Goal: Transaction & Acquisition: Purchase product/service

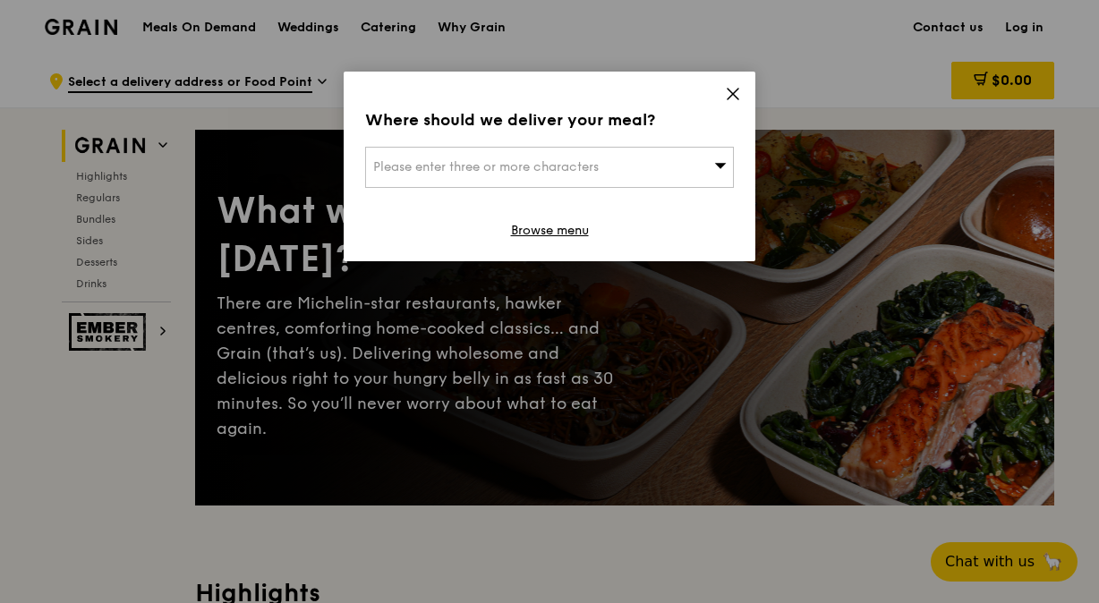
click at [644, 160] on div "Please enter three or more characters" at bounding box center [549, 167] width 369 height 41
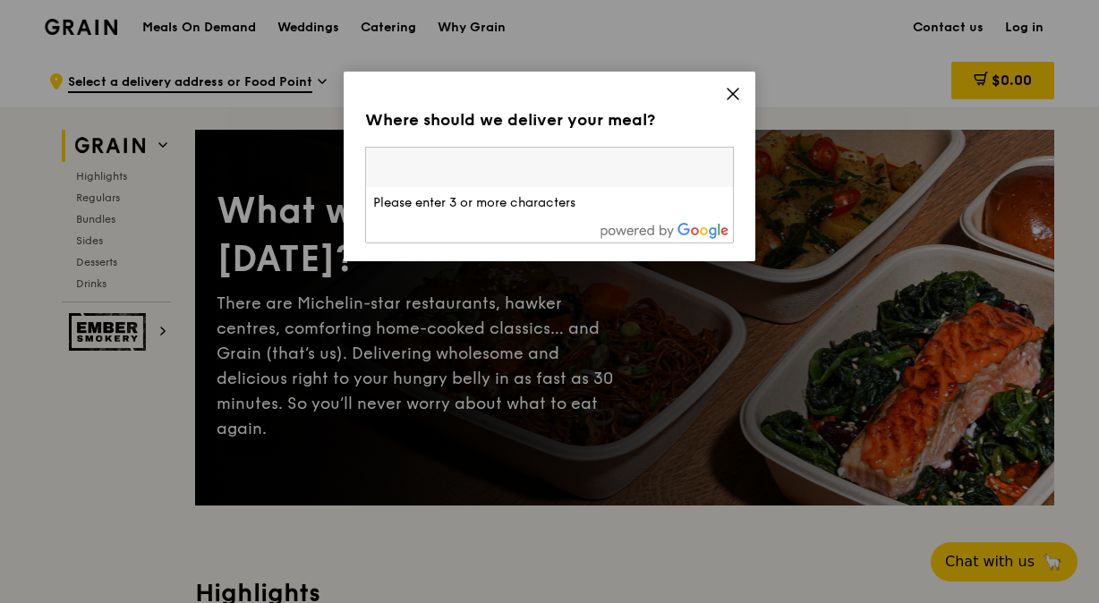
type input "v"
click at [738, 89] on icon at bounding box center [733, 94] width 11 height 11
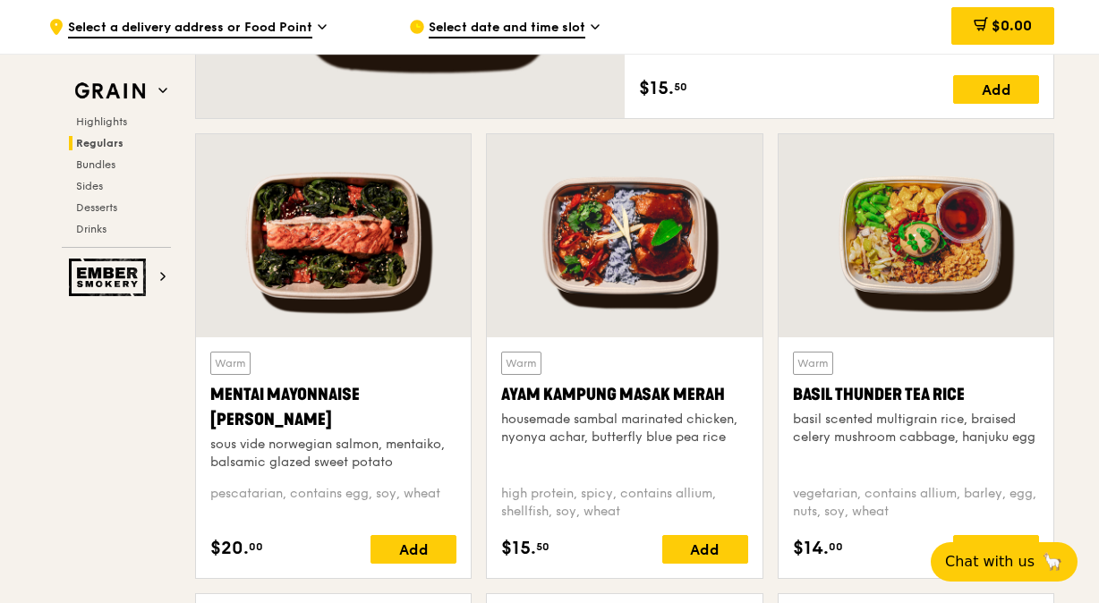
scroll to position [1611, 0]
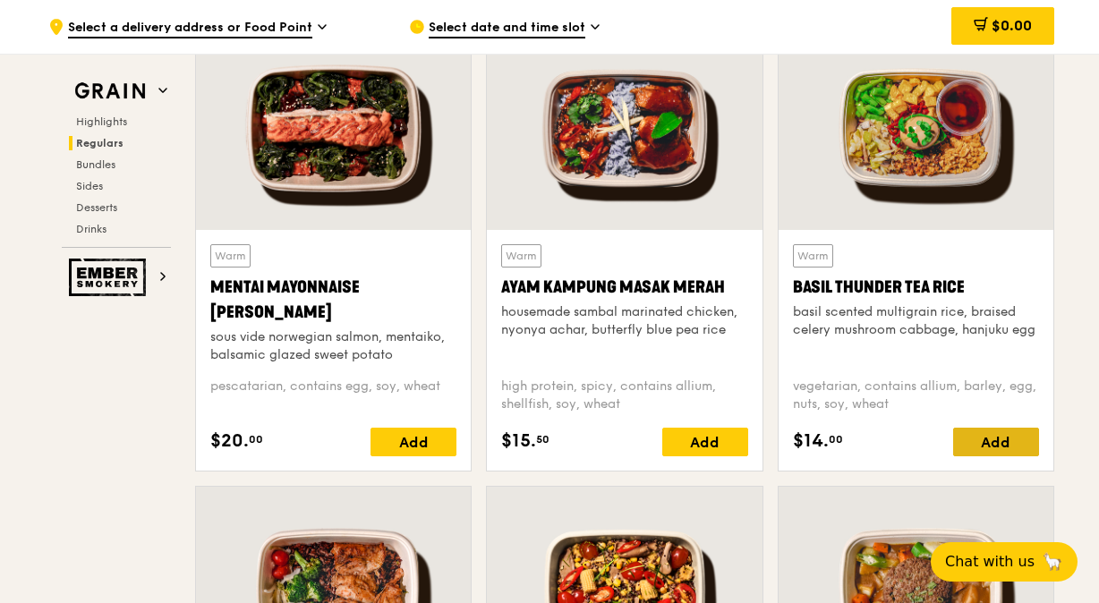
click at [1014, 437] on div "Add" at bounding box center [996, 442] width 86 height 29
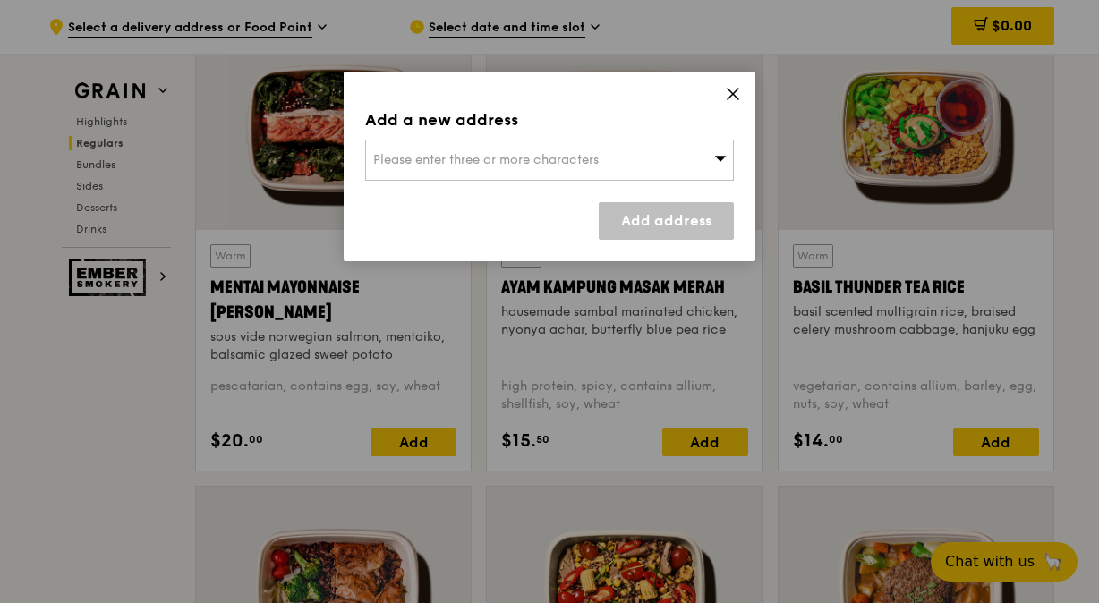
click at [738, 101] on icon at bounding box center [733, 94] width 16 height 16
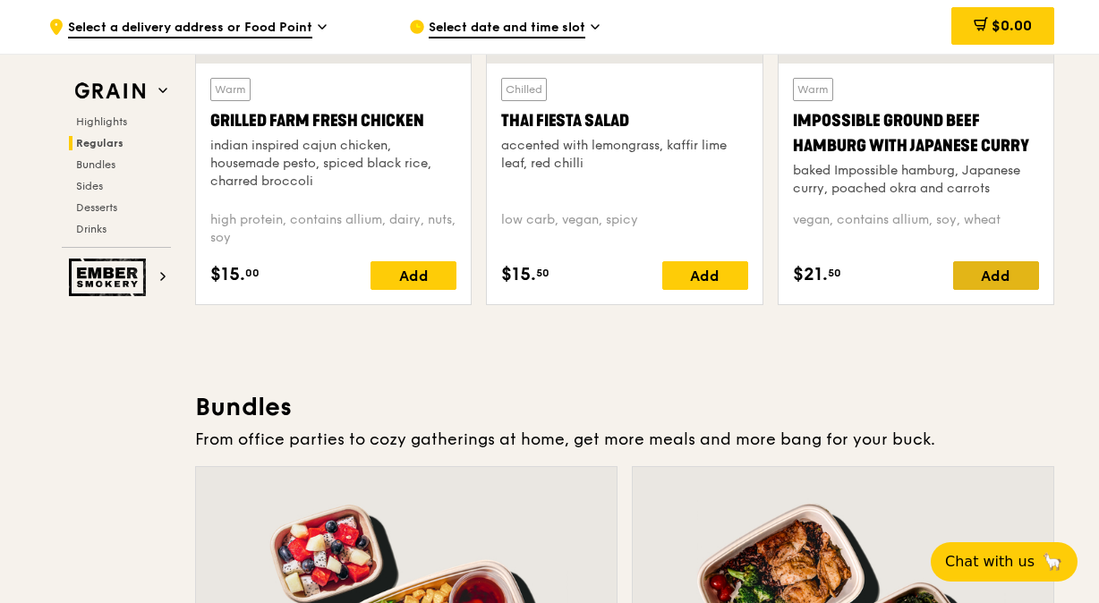
scroll to position [2148, 0]
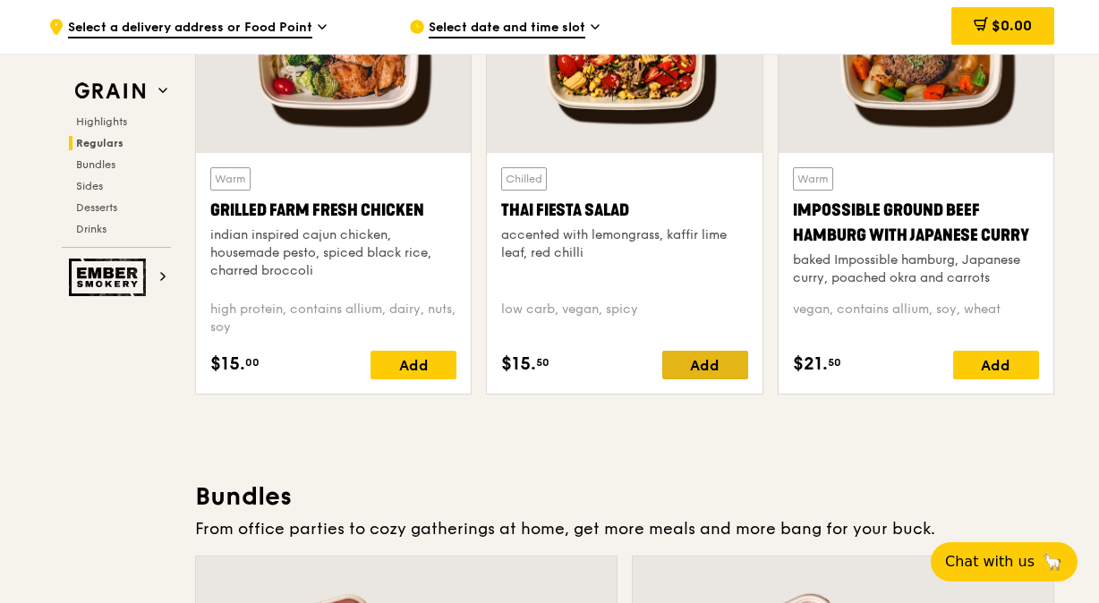
click at [695, 362] on div "Add" at bounding box center [705, 365] width 86 height 29
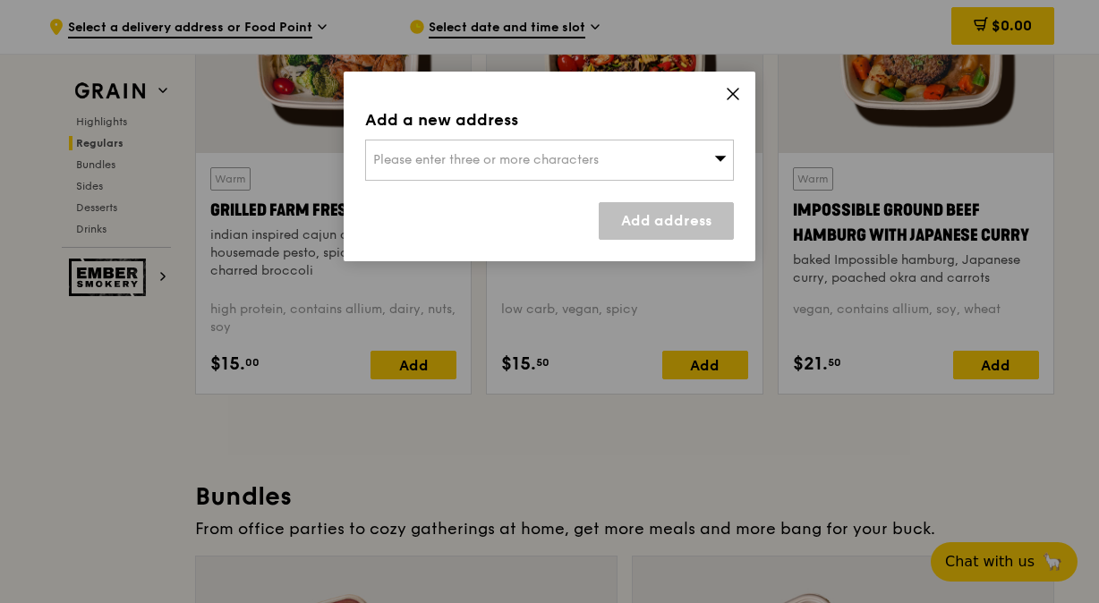
click at [738, 99] on icon at bounding box center [733, 94] width 16 height 16
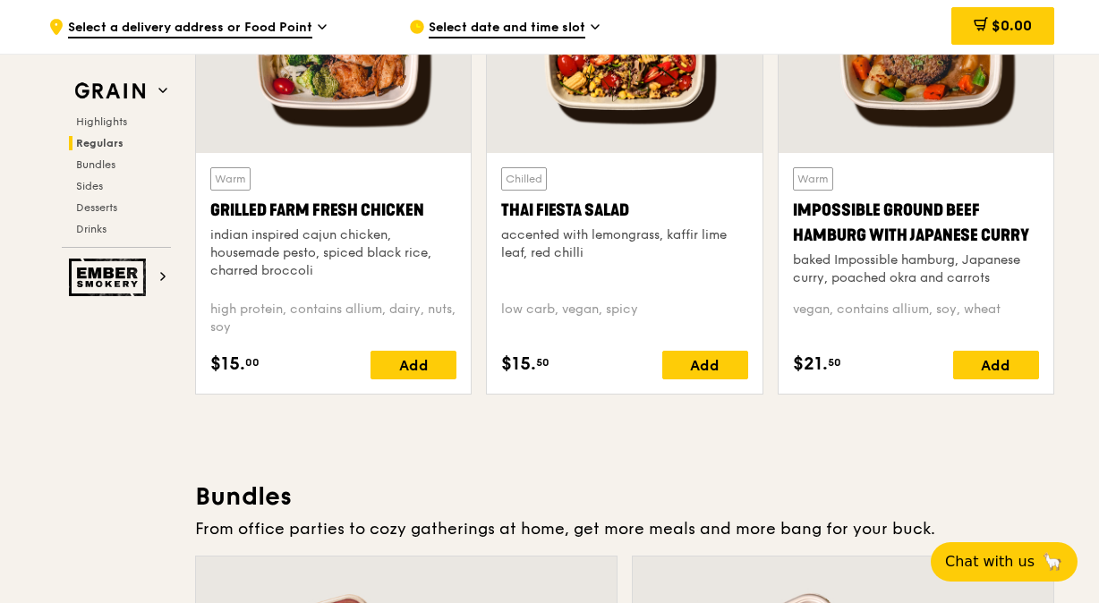
click at [729, 345] on div "Chilled Thai Fiesta Salad accented with lemongrass, kaffir lime leaf, red chill…" at bounding box center [624, 273] width 246 height 212
click at [698, 354] on div "Add" at bounding box center [705, 365] width 86 height 29
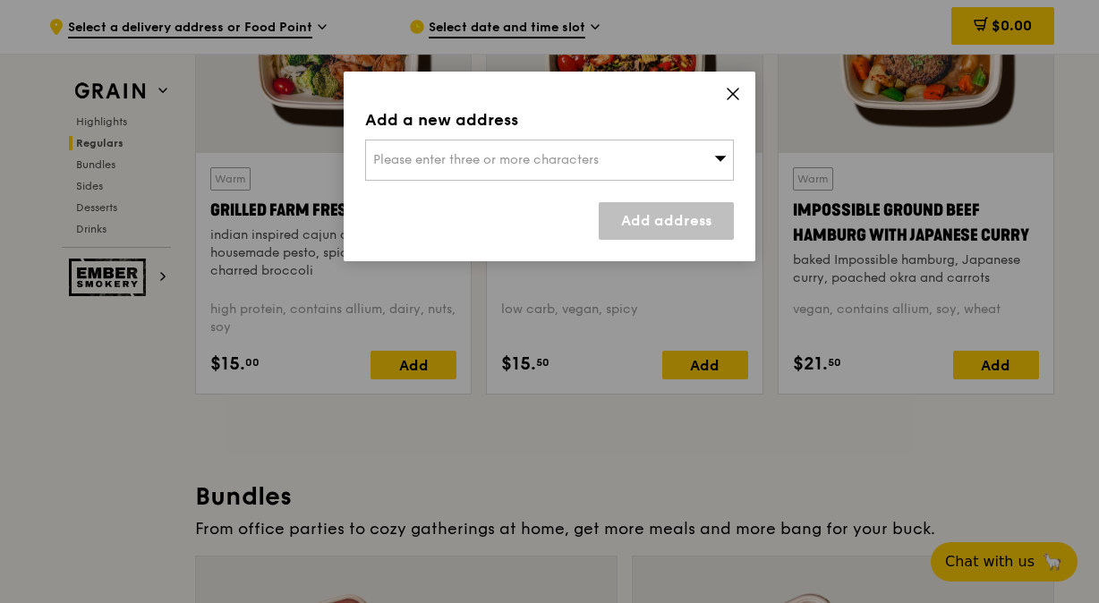
click at [658, 163] on div "Please enter three or more characters" at bounding box center [549, 160] width 369 height 41
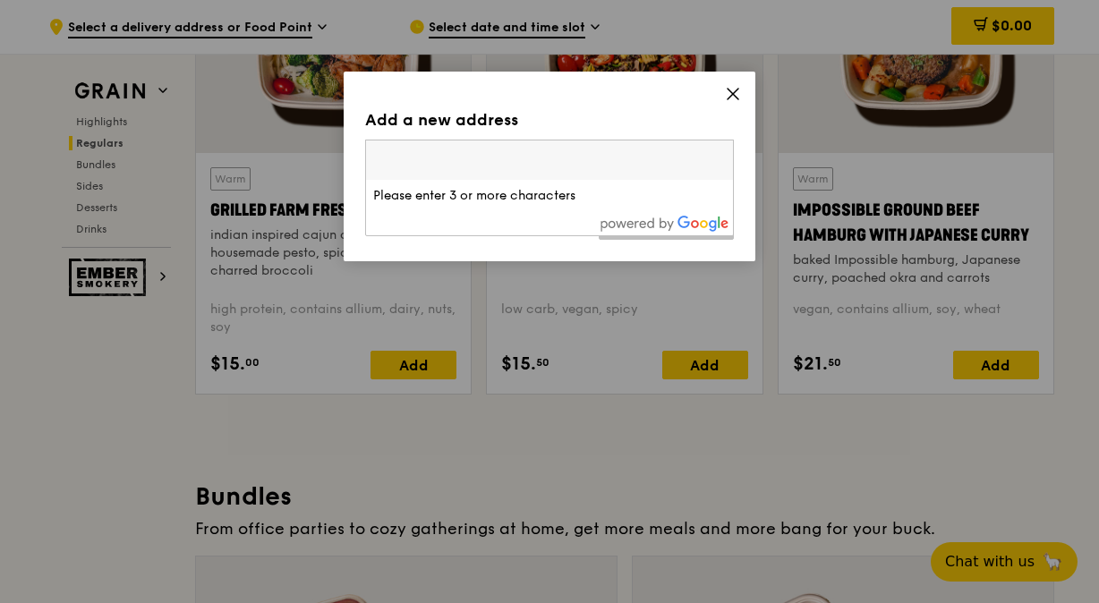
click at [668, 151] on input "search" at bounding box center [549, 160] width 367 height 39
click at [732, 90] on icon at bounding box center [733, 94] width 16 height 16
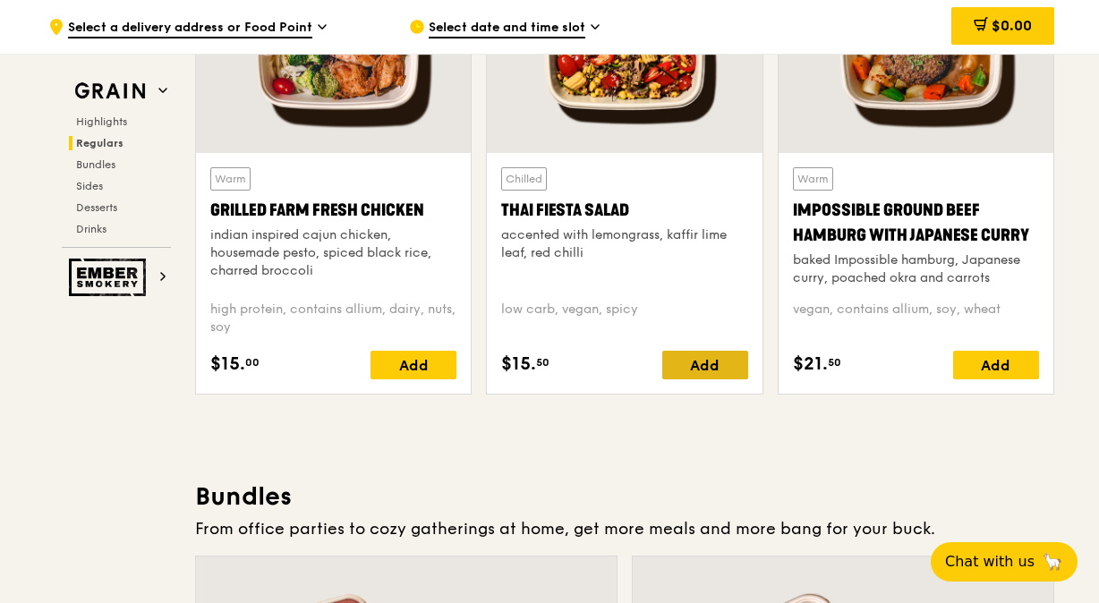
click at [734, 356] on div "Add" at bounding box center [705, 365] width 86 height 29
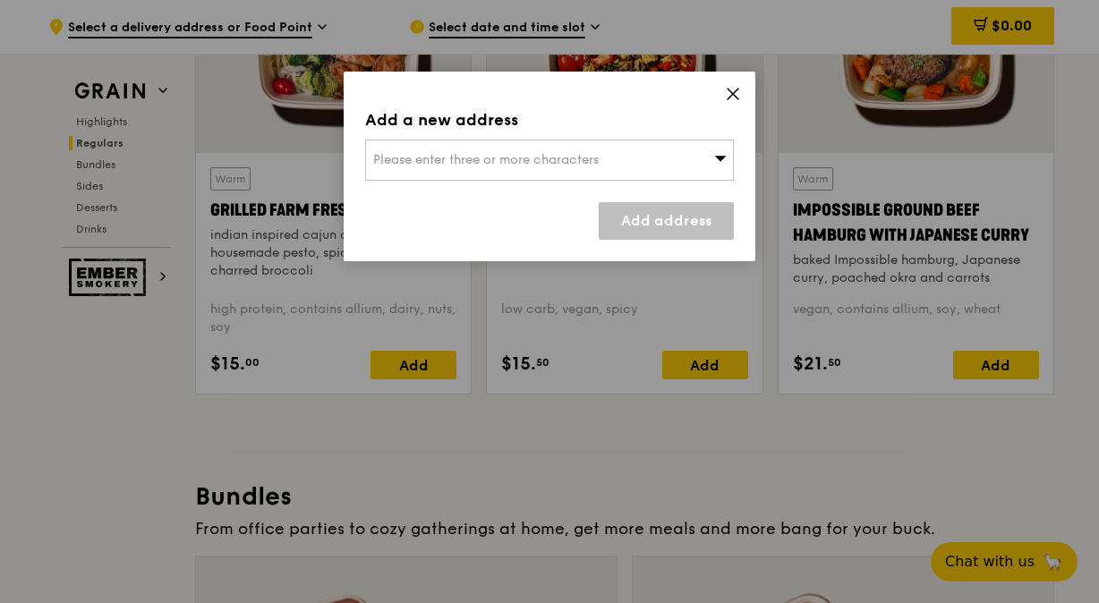
click at [715, 152] on icon at bounding box center [720, 157] width 13 height 13
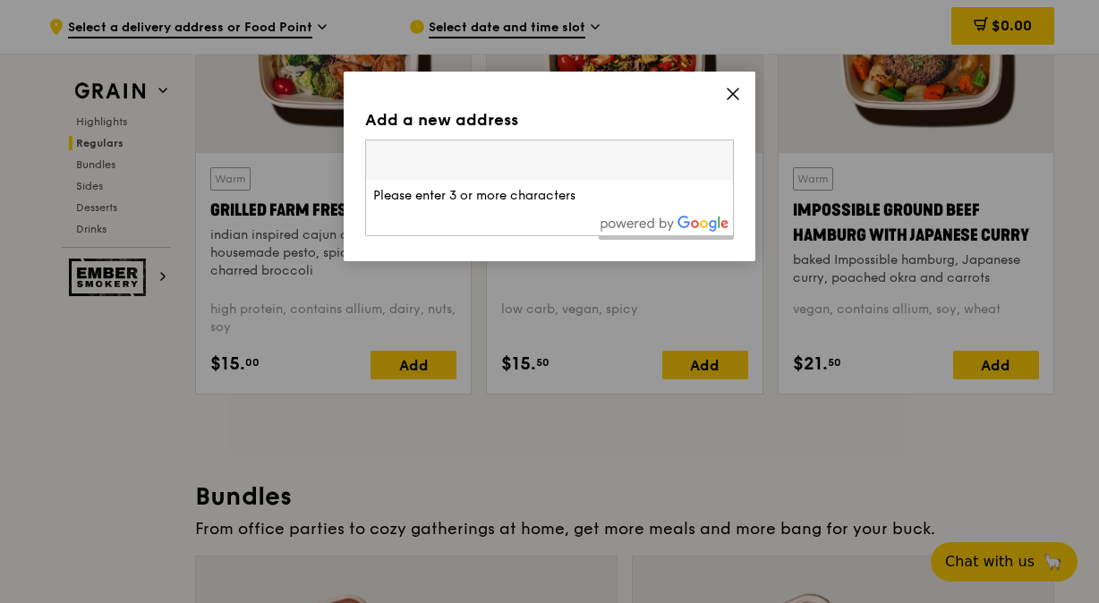
click at [715, 152] on input "search" at bounding box center [549, 160] width 367 height 39
click at [736, 87] on icon at bounding box center [733, 94] width 16 height 16
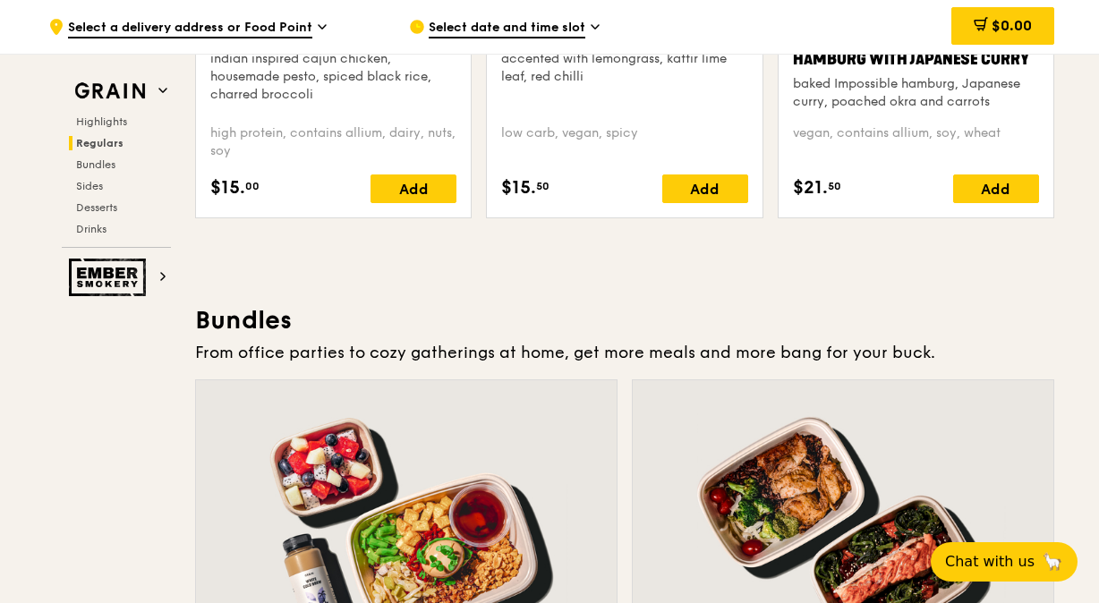
scroll to position [2238, 0]
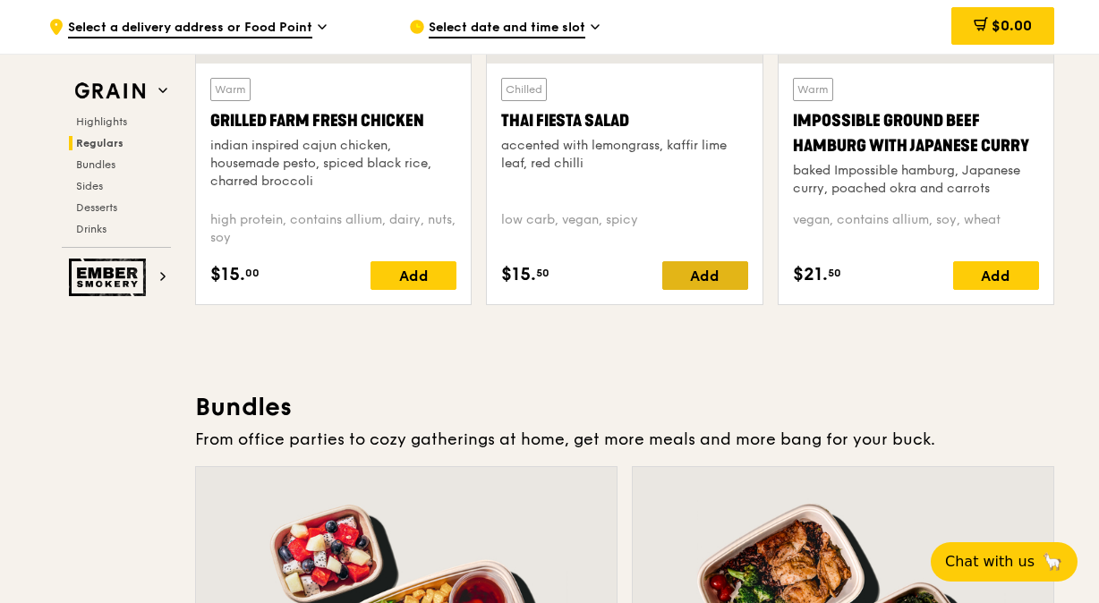
click at [716, 263] on div "Add" at bounding box center [705, 275] width 86 height 29
click at [698, 274] on div "Add" at bounding box center [705, 275] width 86 height 29
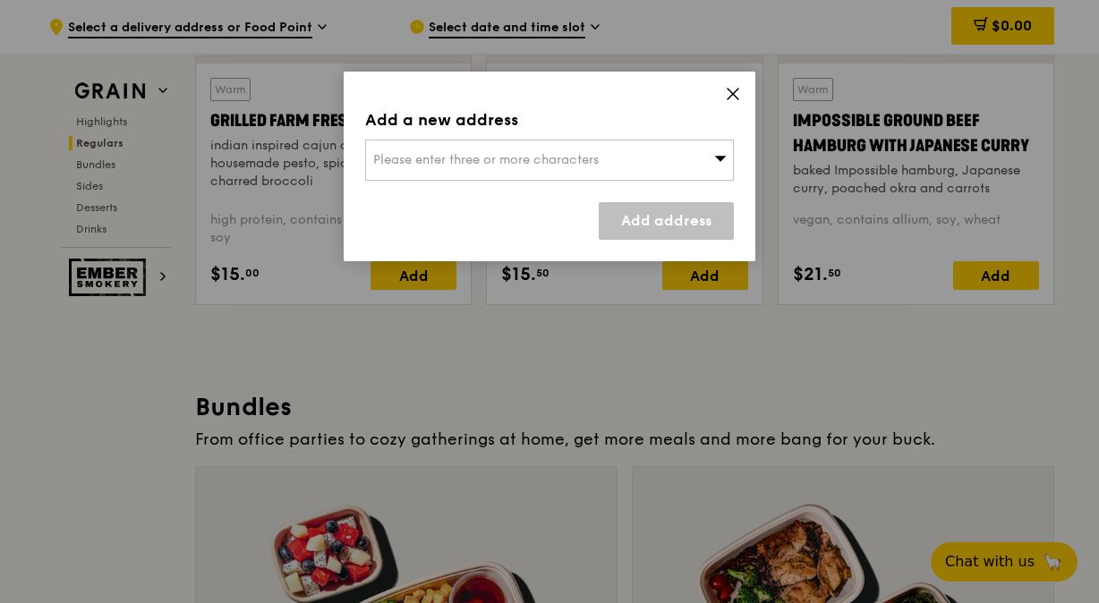
click at [634, 170] on div "Please enter three or more characters" at bounding box center [549, 160] width 369 height 41
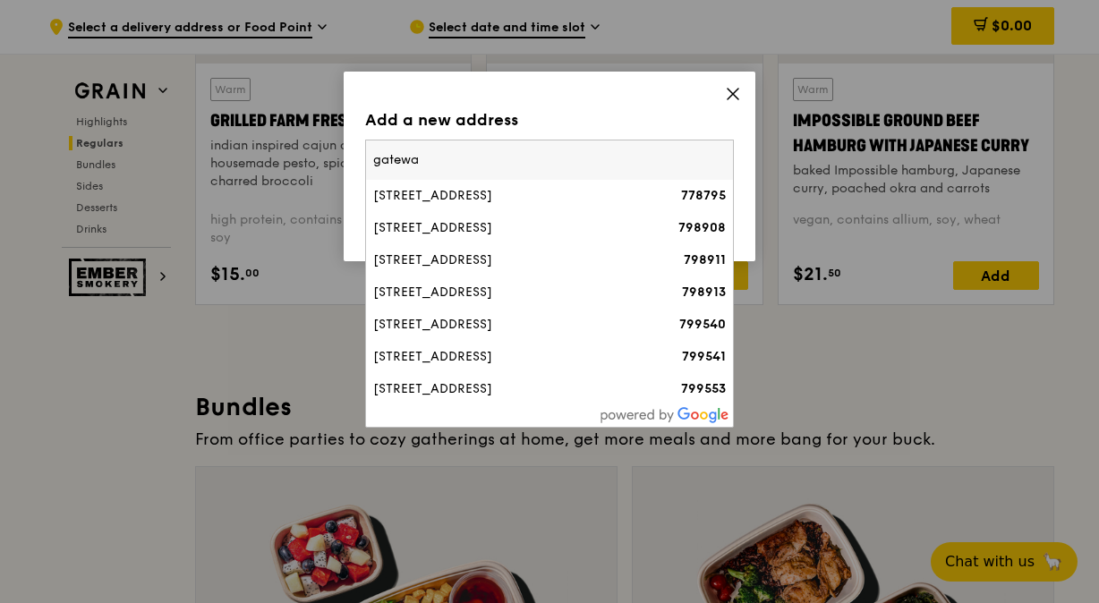
type input "gateway"
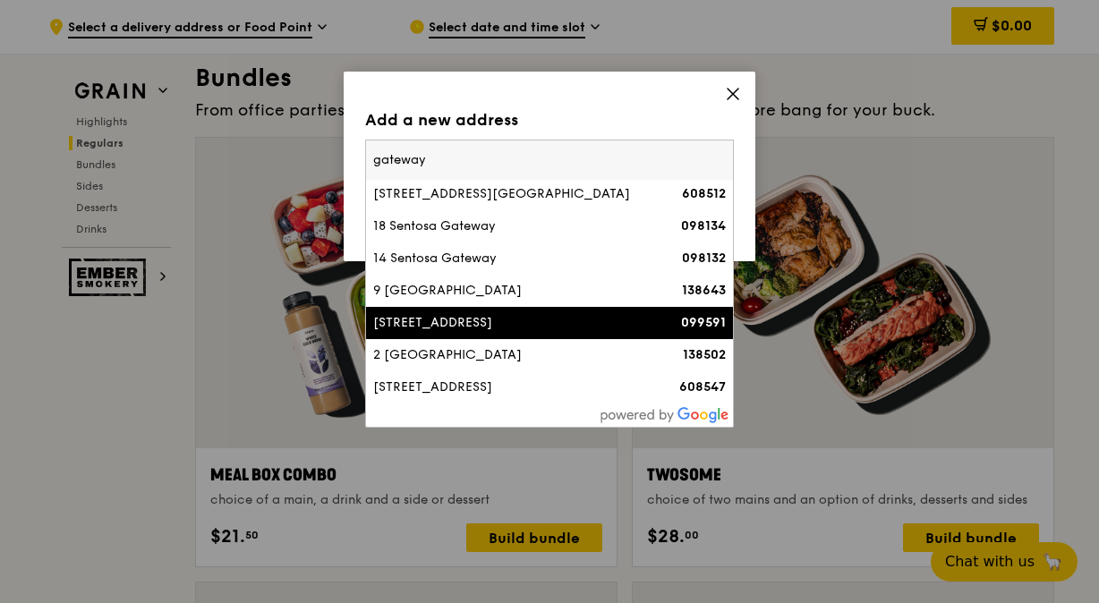
scroll to position [2596, 0]
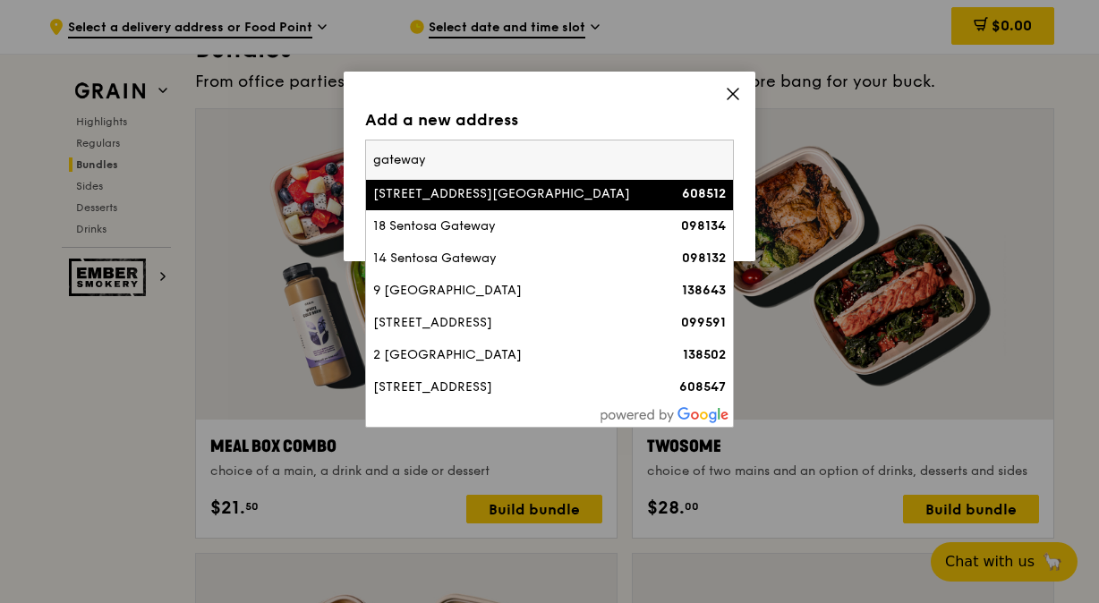
click at [716, 153] on input "gateway" at bounding box center [549, 160] width 367 height 39
drag, startPoint x: 449, startPoint y: 148, endPoint x: 286, endPoint y: 168, distance: 164.2
click at [286, 168] on div "Add a new address Please enter three or more characters [GEOGRAPHIC_DATA][STREE…" at bounding box center [549, 301] width 1099 height 603
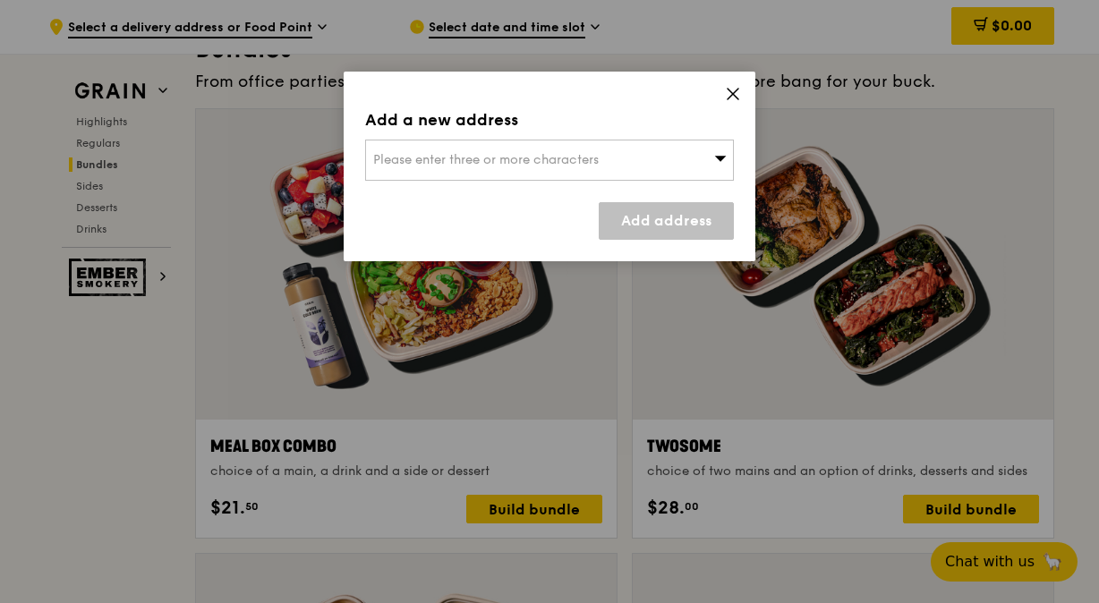
scroll to position [3124, 0]
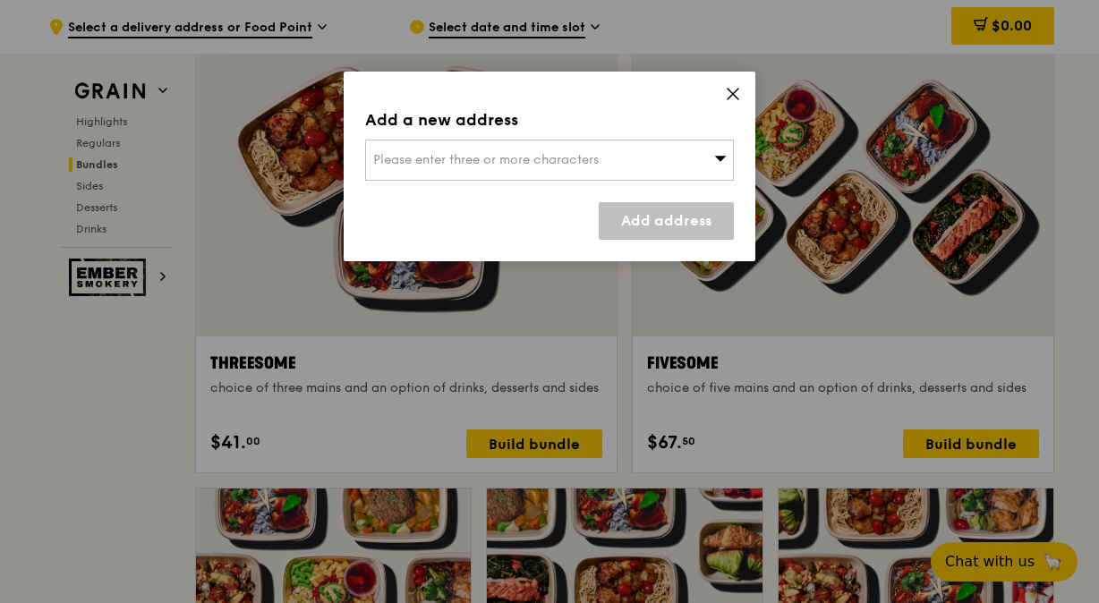
click at [497, 157] on span "Please enter three or more characters" at bounding box center [486, 159] width 226 height 15
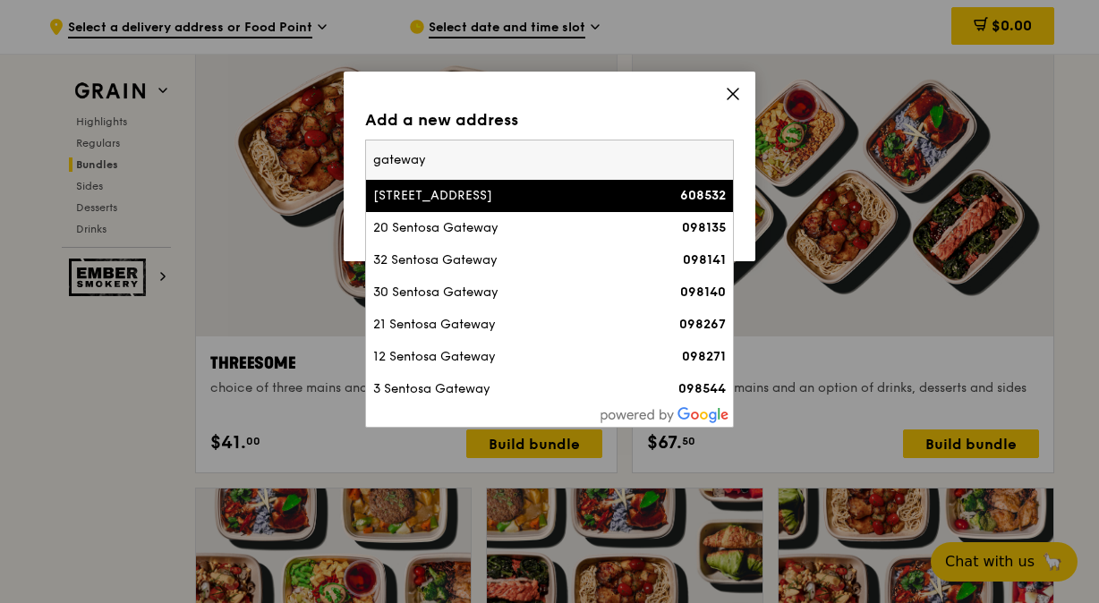
drag, startPoint x: 521, startPoint y: 214, endPoint x: 320, endPoint y: 129, distance: 218.6
click at [320, 129] on div "Add a new address Please enter three or more characters [GEOGRAPHIC_DATA][STREE…" at bounding box center [549, 301] width 1099 height 603
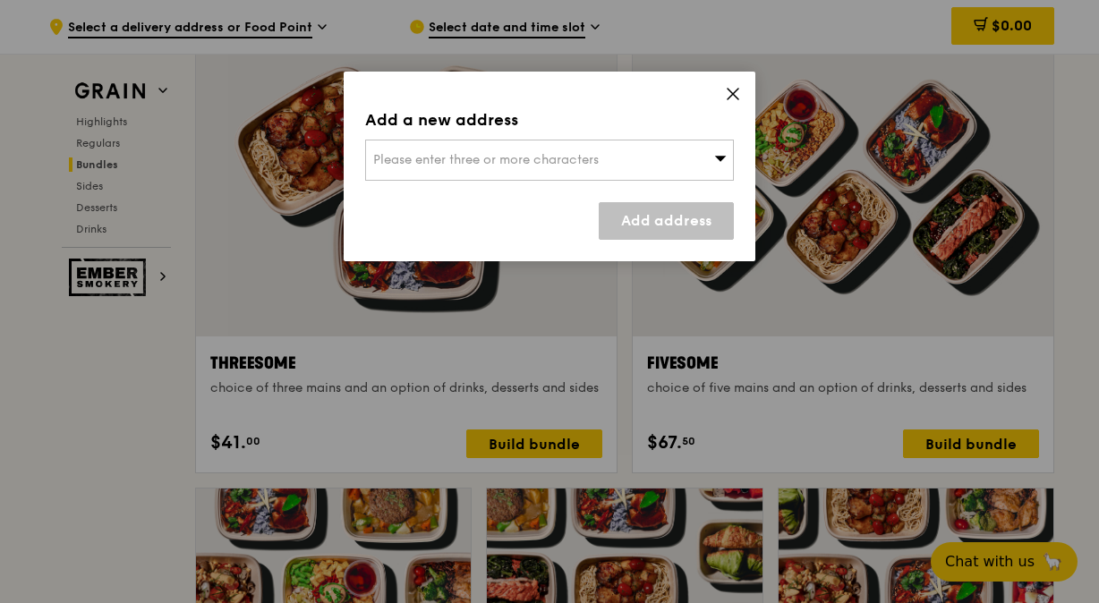
click at [613, 156] on div "Please enter three or more characters" at bounding box center [549, 160] width 369 height 41
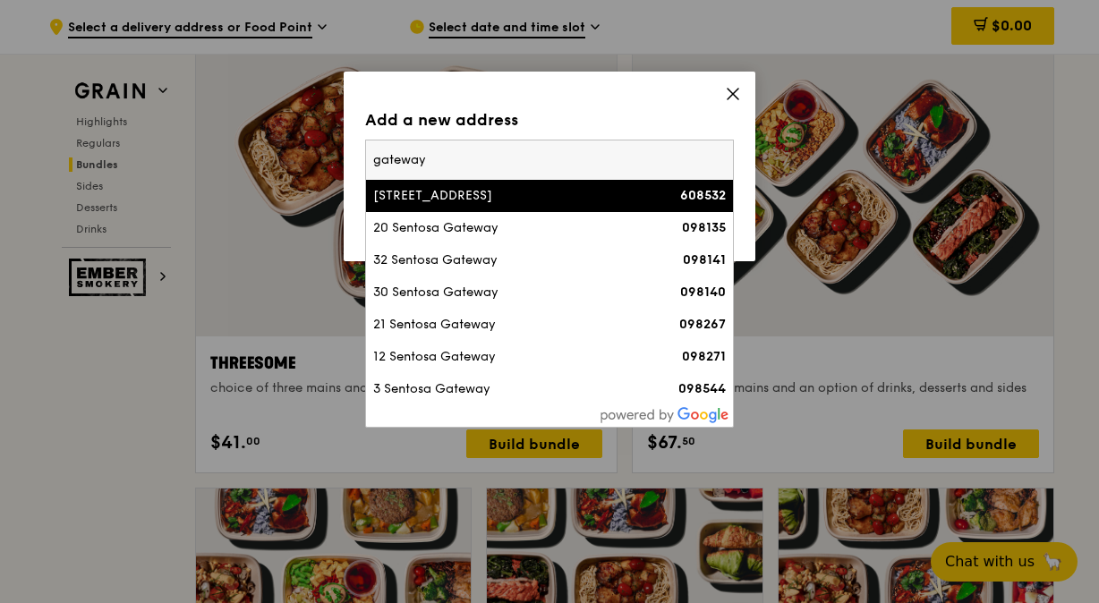
drag, startPoint x: 438, startPoint y: 158, endPoint x: 359, endPoint y: 158, distance: 78.8
click at [359, 158] on div "Add a new address Please enter three or more characters [GEOGRAPHIC_DATA][STREE…" at bounding box center [550, 167] width 412 height 190
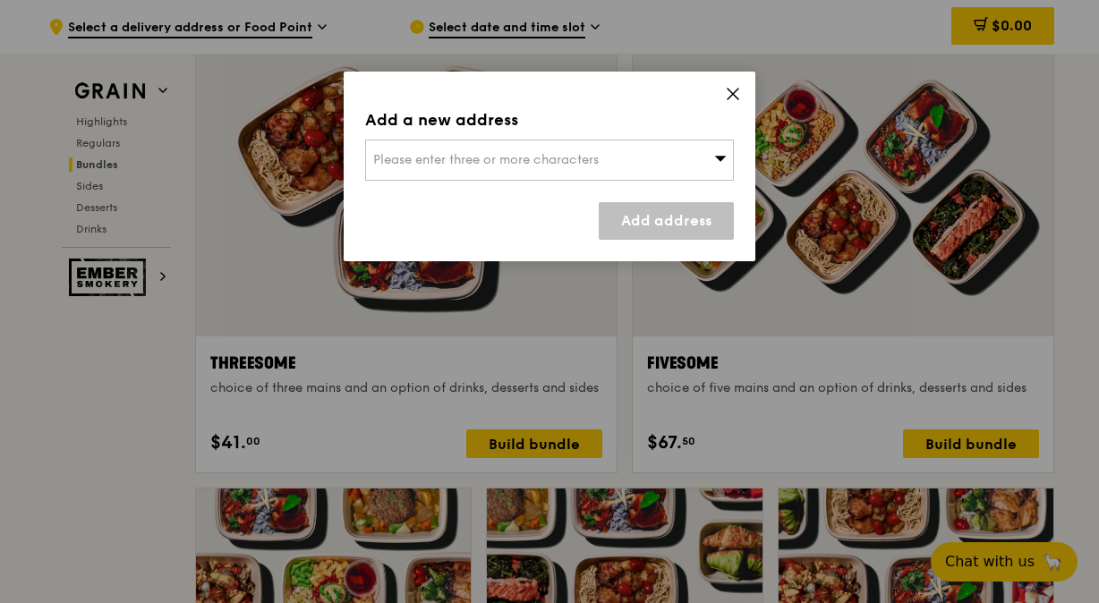
click at [743, 86] on div "Add a new address Please enter three or more characters Add address" at bounding box center [550, 167] width 412 height 190
click at [729, 90] on icon at bounding box center [733, 94] width 11 height 11
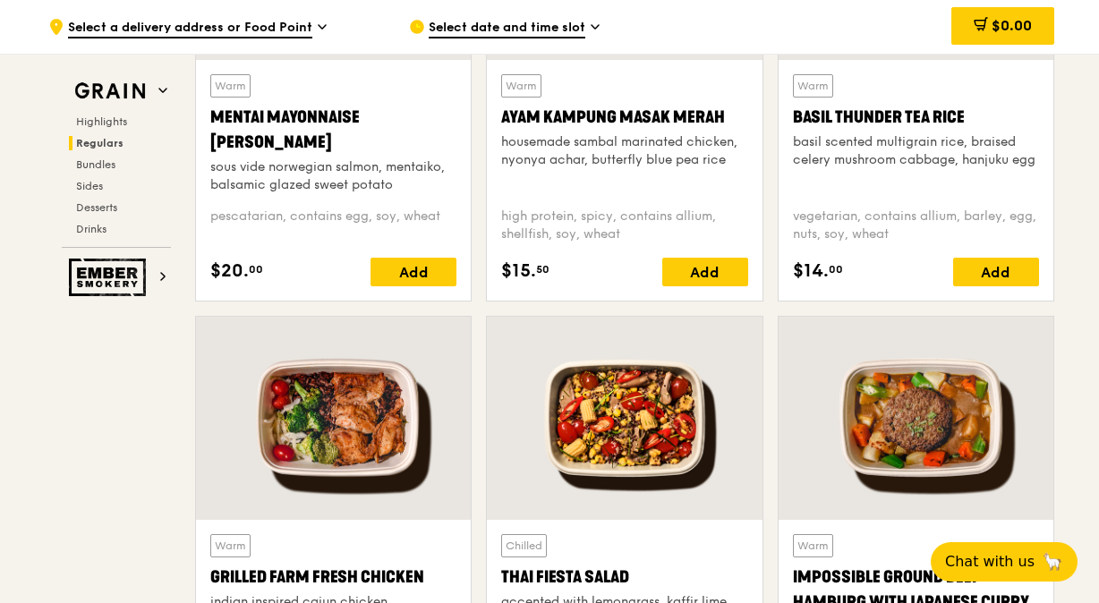
scroll to position [1960, 0]
